Goal: Information Seeking & Learning: Understand process/instructions

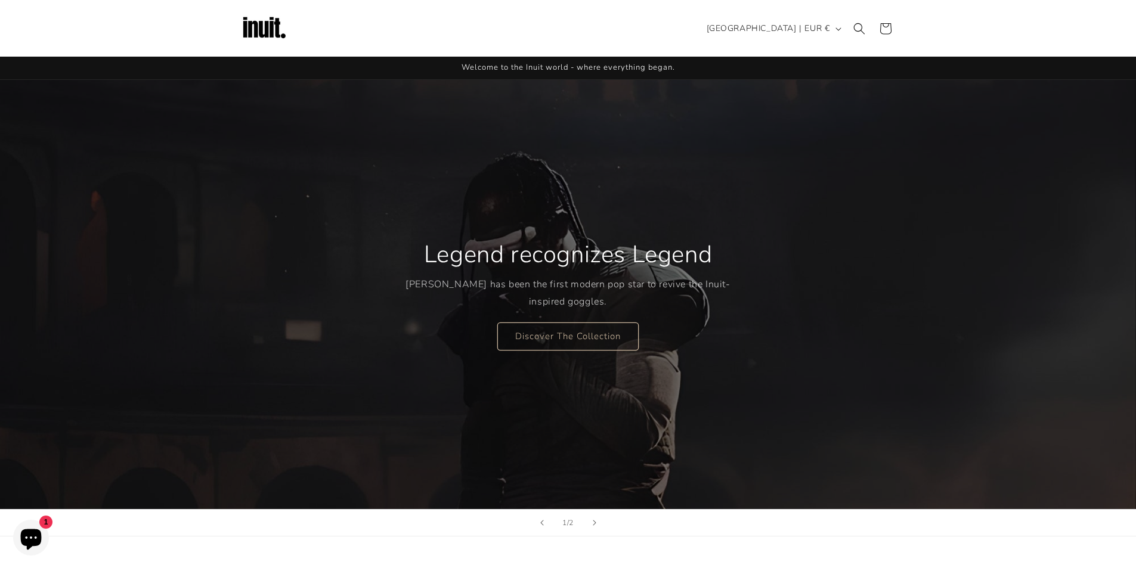
click at [21, 532] on icon "Chat window" at bounding box center [31, 537] width 35 height 35
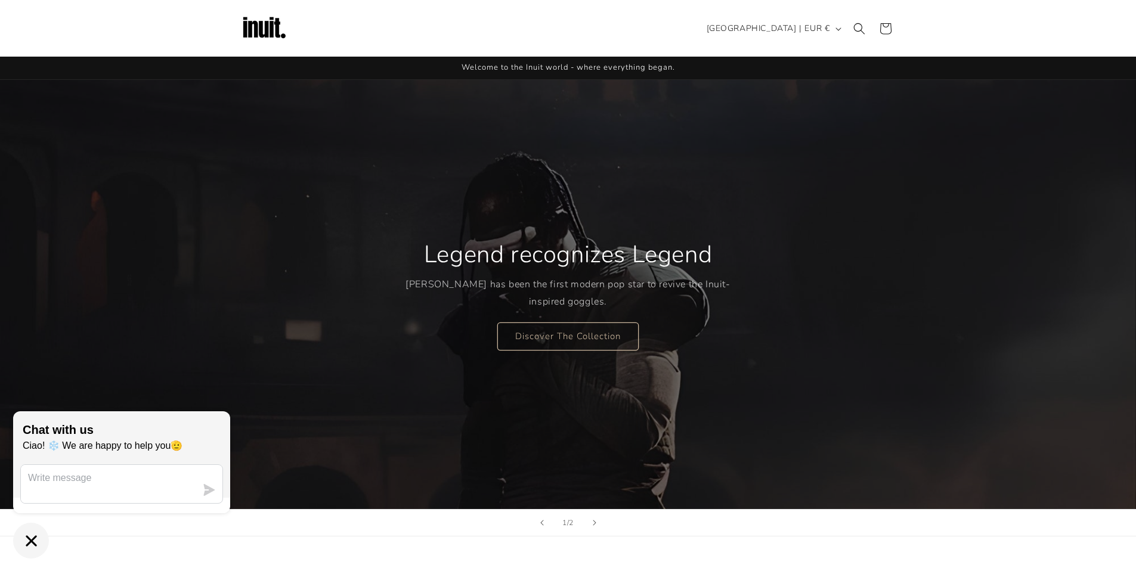
click at [486, 341] on div "Legend recognizes Legend Travis Scott has been the first modern pop star to rev…" at bounding box center [567, 294] width 325 height 159
click at [38, 531] on button "Chat window" at bounding box center [31, 541] width 36 height 36
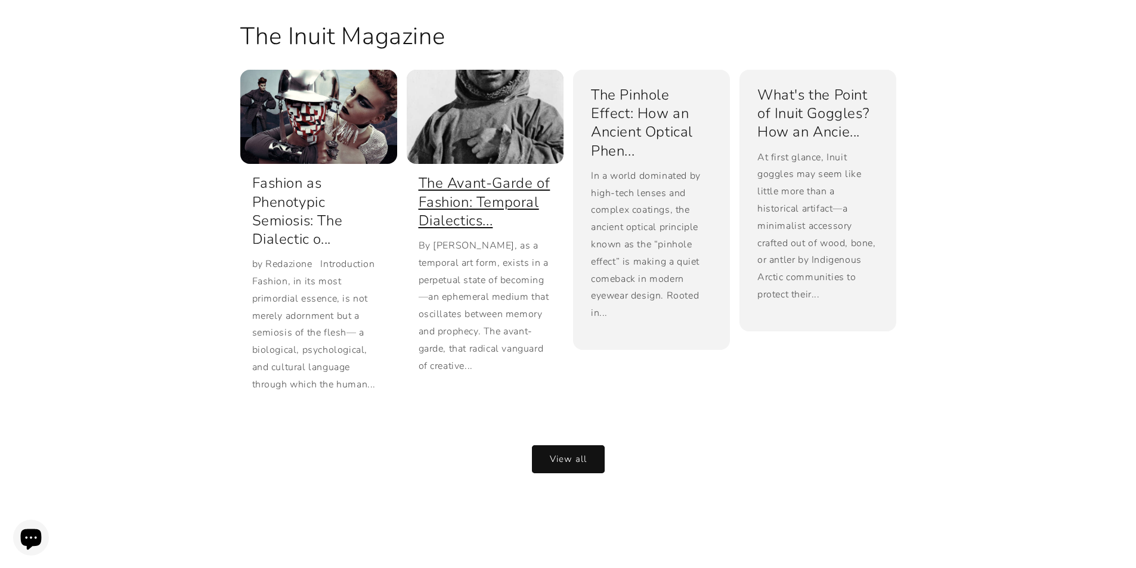
scroll to position [2612, 0]
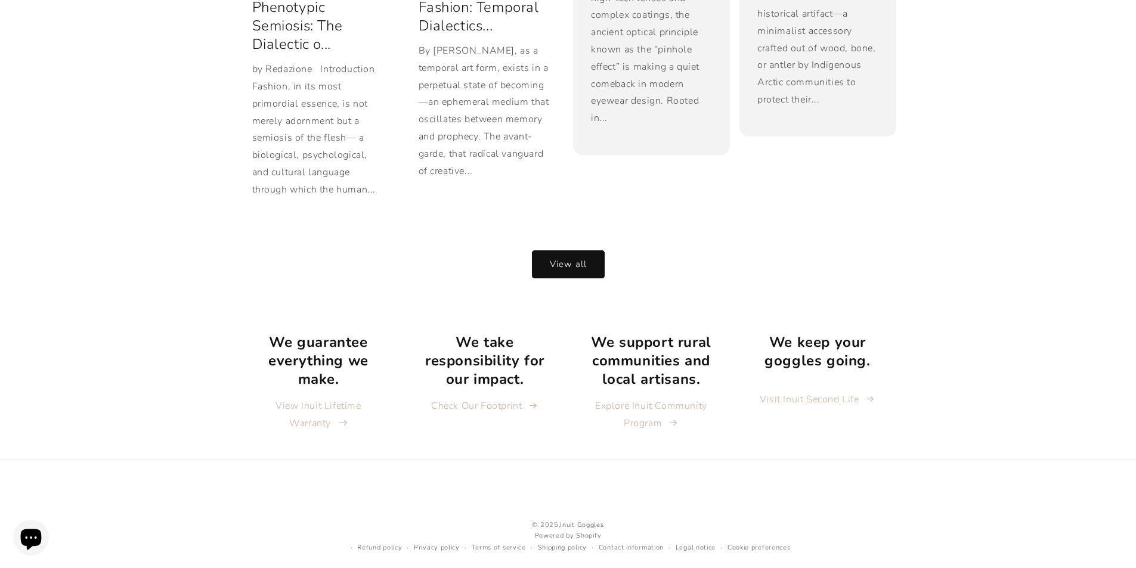
click at [330, 398] on link "View Inuit Lifetime Warranty" at bounding box center [318, 415] width 139 height 35
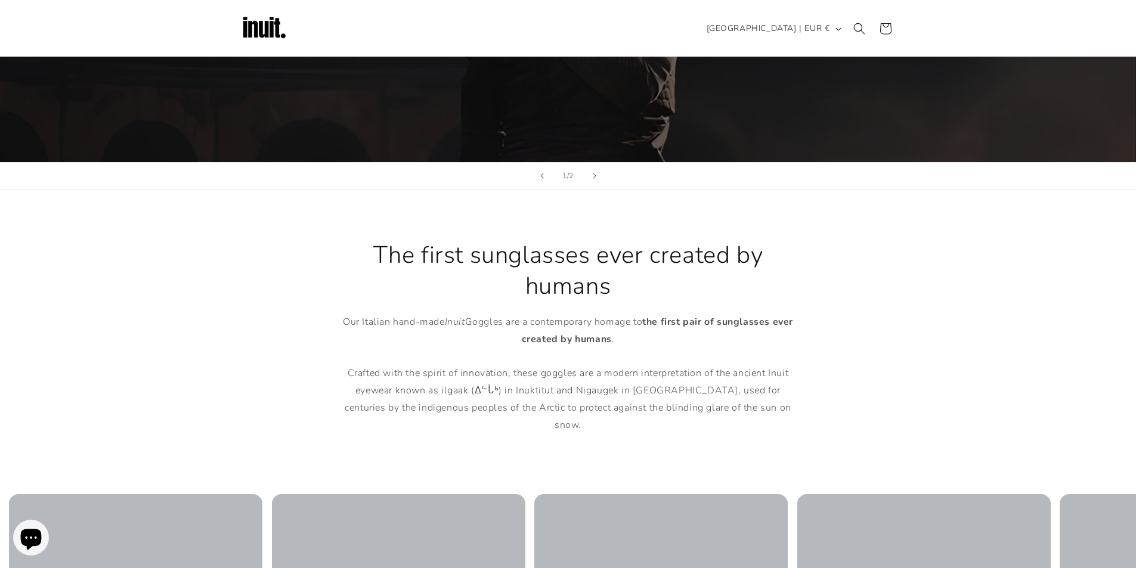
scroll to position [0, 0]
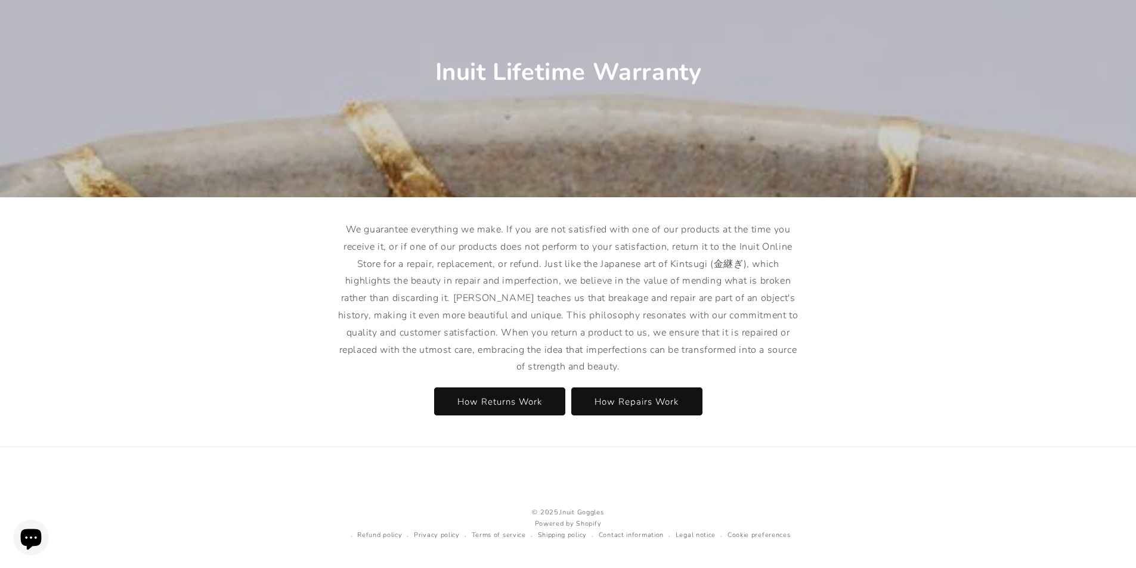
scroll to position [138, 0]
